Goal: Task Accomplishment & Management: Manage account settings

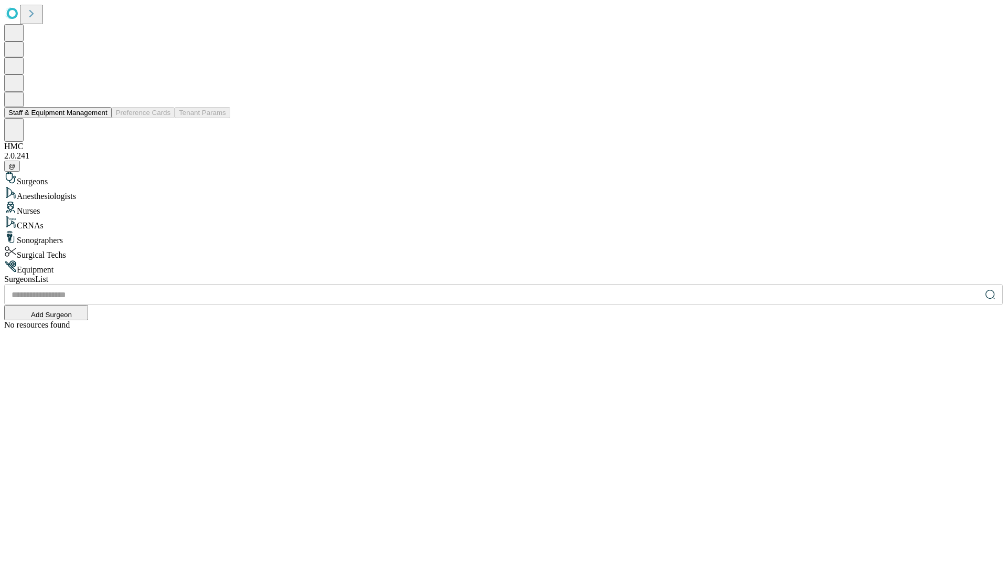
click at [100, 118] on button "Staff & Equipment Management" at bounding box center [58, 112] width 108 height 11
